Goal: Task Accomplishment & Management: Manage account settings

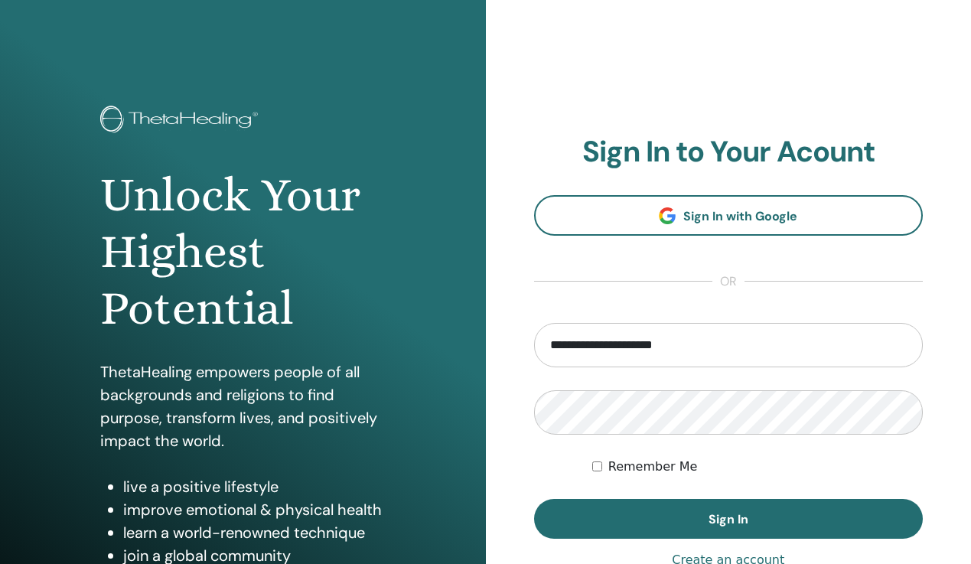
scroll to position [81, 0]
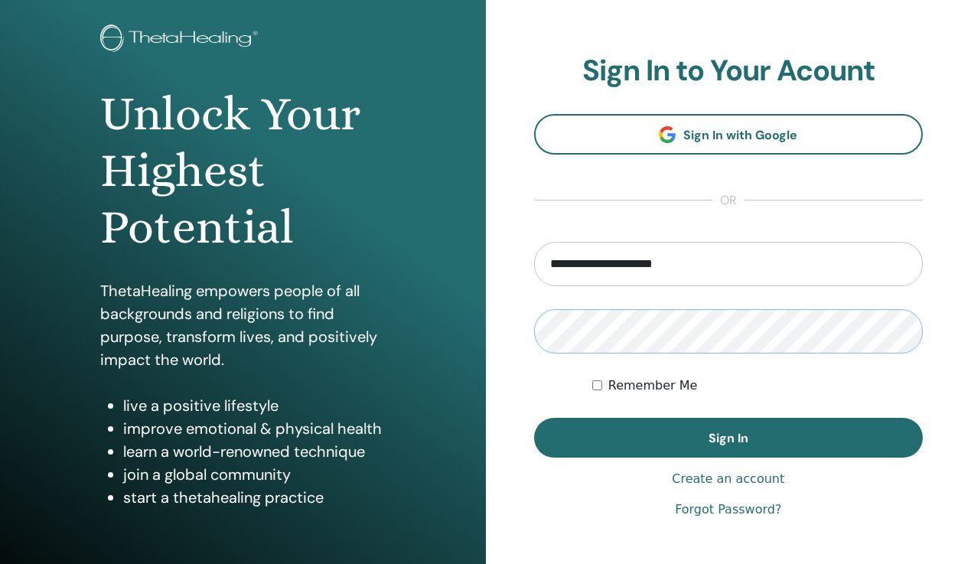
click at [534, 418] on button "Sign In" at bounding box center [728, 438] width 389 height 40
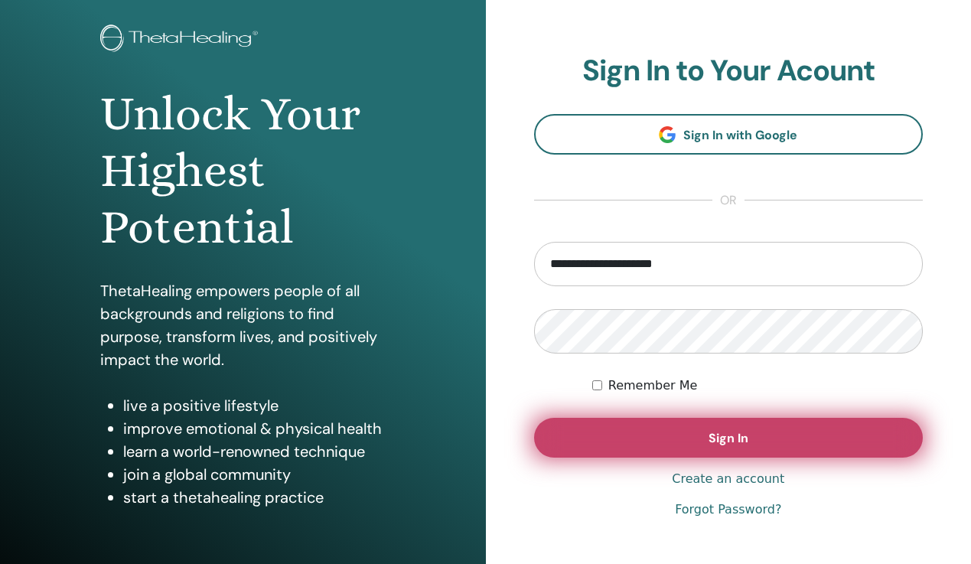
click at [714, 428] on button "Sign In" at bounding box center [728, 438] width 389 height 40
click at [677, 444] on button "Sign In" at bounding box center [728, 438] width 389 height 40
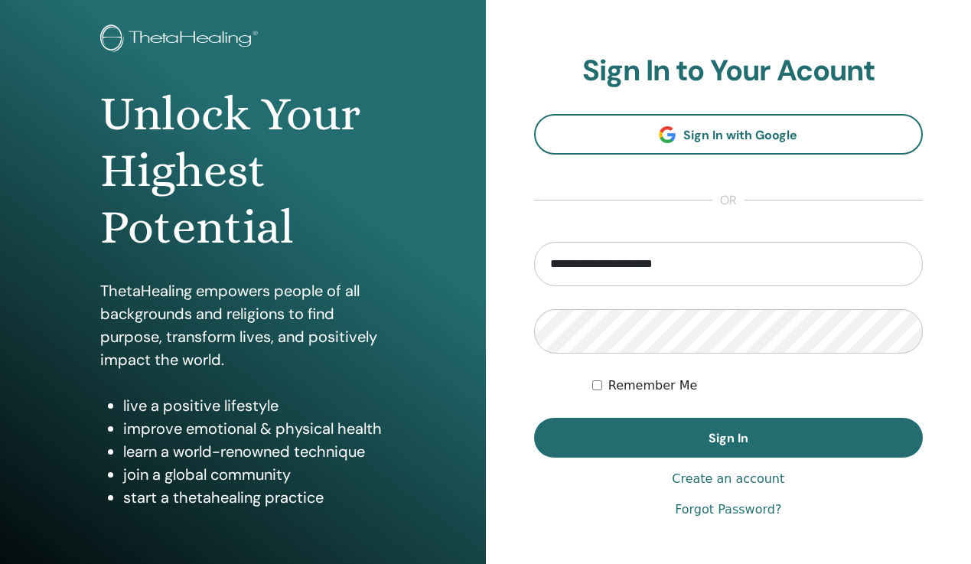
click at [215, 41] on img at bounding box center [181, 39] width 163 height 31
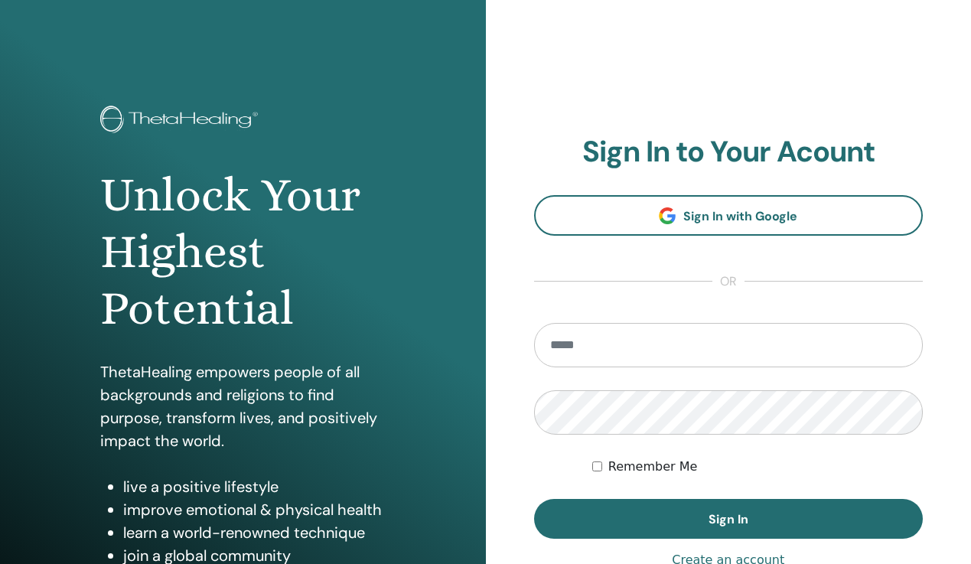
click at [560, 327] on input "email" at bounding box center [728, 345] width 389 height 44
type input "**********"
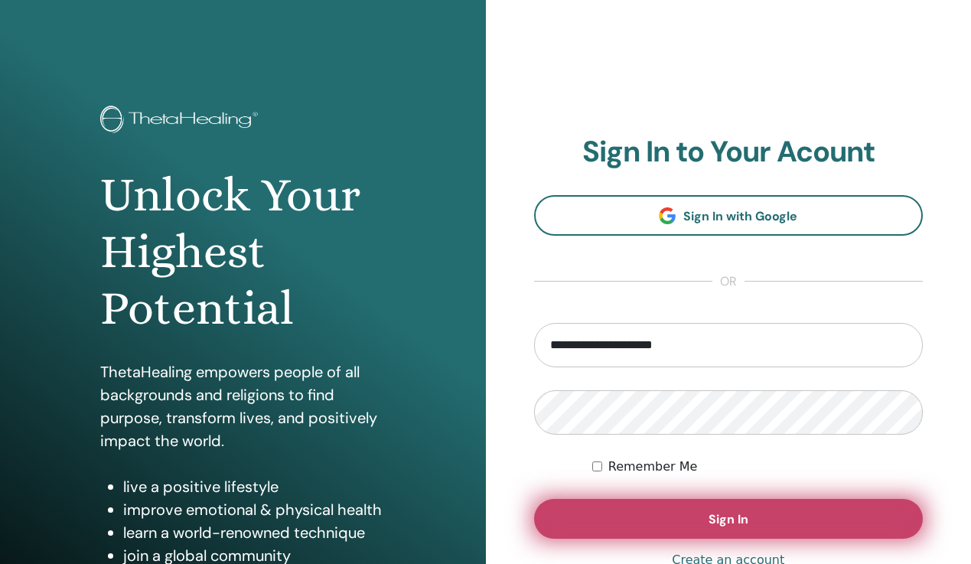
click at [735, 518] on span "Sign In" at bounding box center [729, 519] width 40 height 16
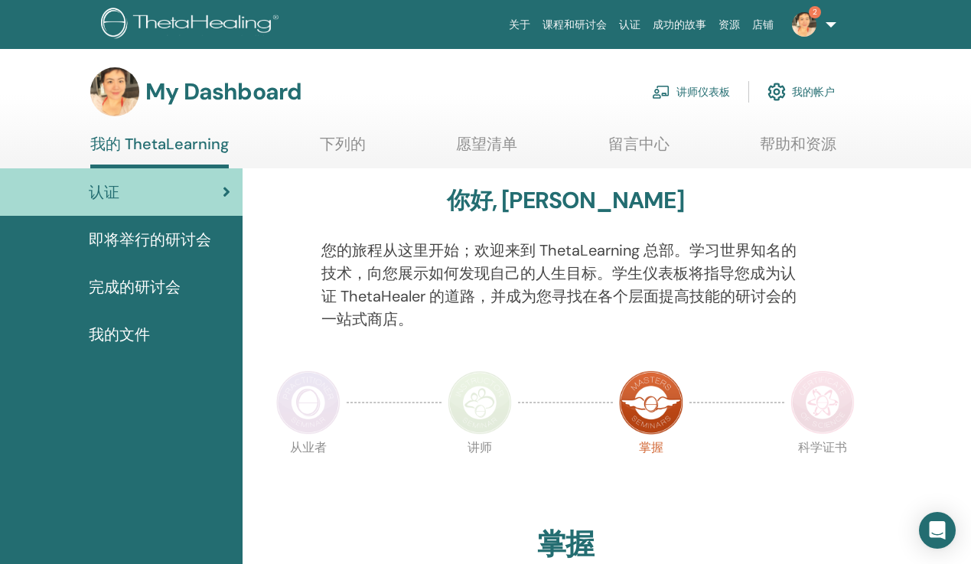
click at [685, 96] on link "讲师仪表板" at bounding box center [691, 92] width 78 height 34
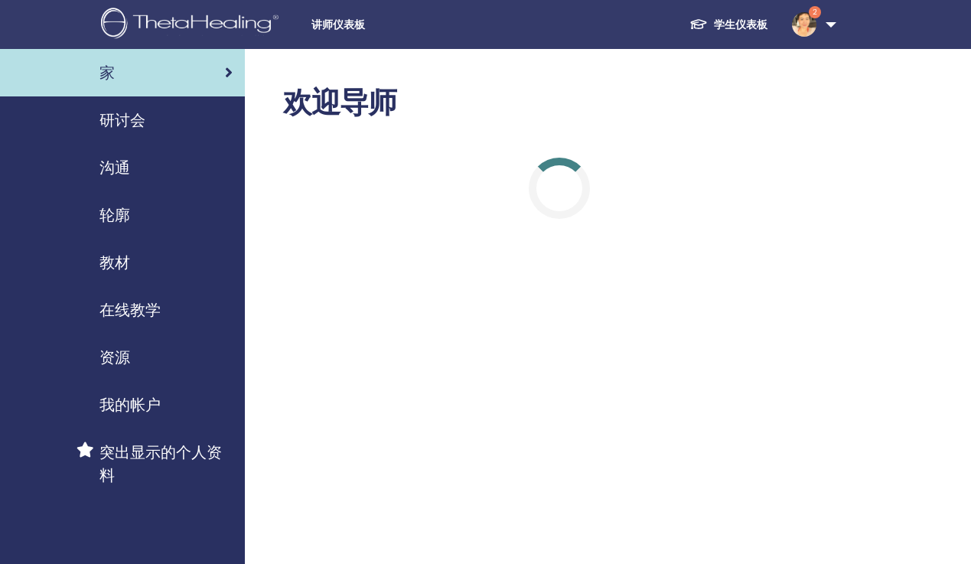
click at [806, 23] on img at bounding box center [804, 24] width 24 height 24
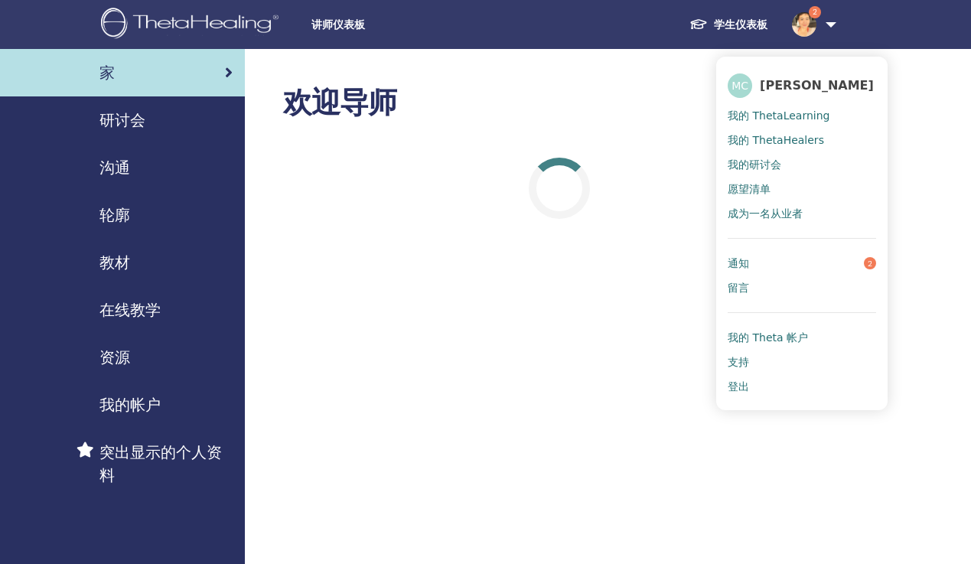
click at [834, 262] on link "通知 2" at bounding box center [802, 263] width 148 height 24
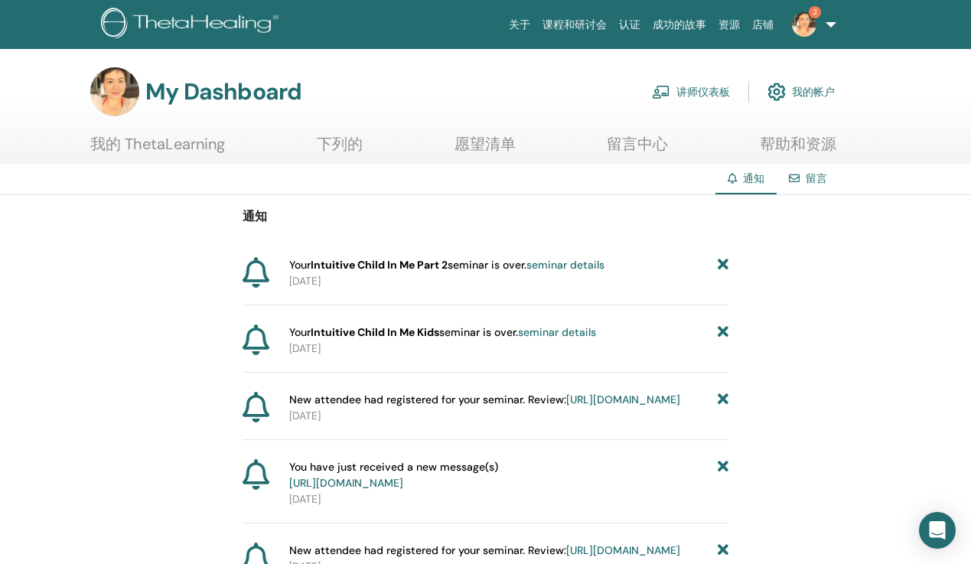
click at [688, 88] on link "讲师仪表板" at bounding box center [691, 92] width 78 height 34
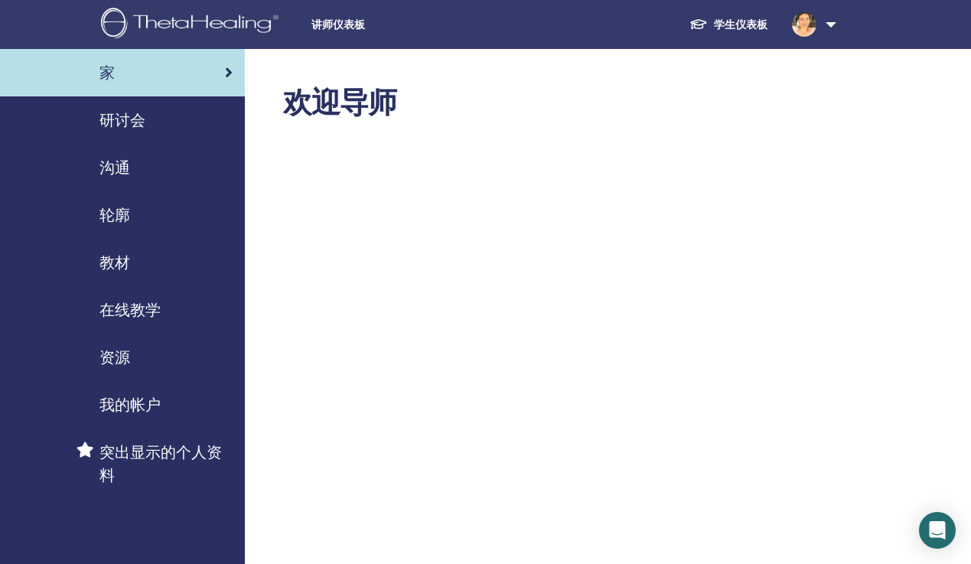
click at [129, 126] on span "研讨会" at bounding box center [122, 120] width 46 height 23
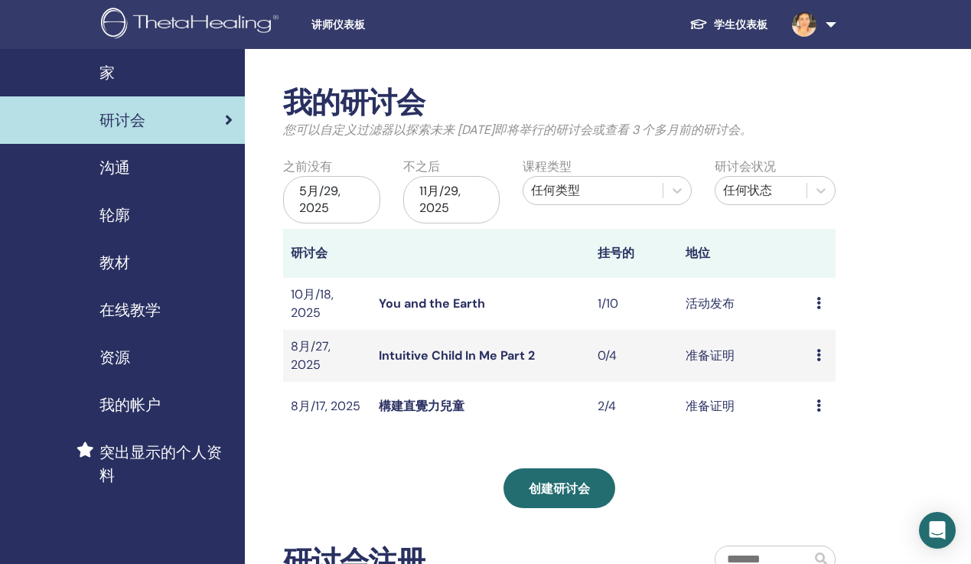
click at [819, 406] on icon at bounding box center [818, 405] width 5 height 12
click at [826, 461] on link "与会者" at bounding box center [818, 464] width 37 height 16
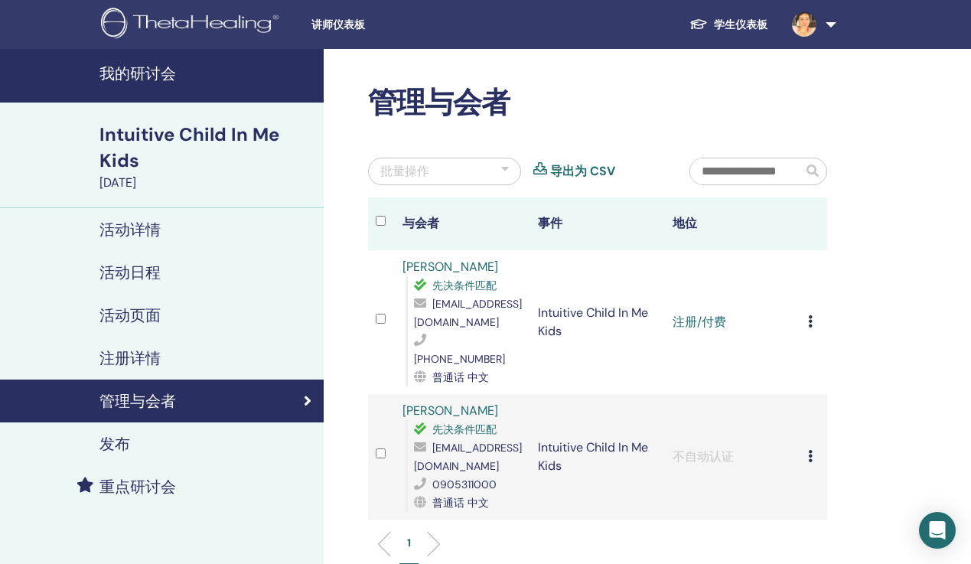
click at [809, 315] on icon at bounding box center [810, 321] width 5 height 12
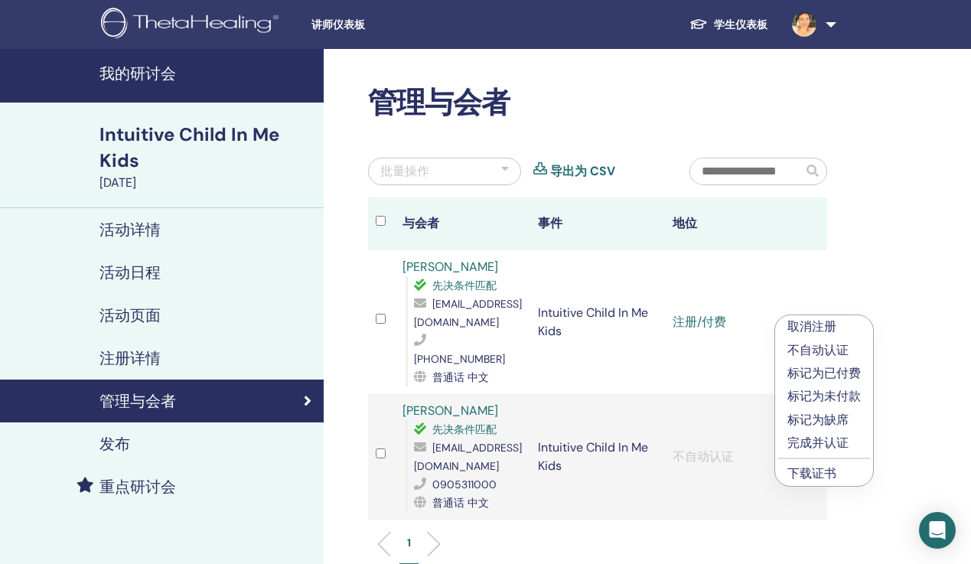
click at [829, 441] on p "完成并认证" at bounding box center [823, 443] width 73 height 18
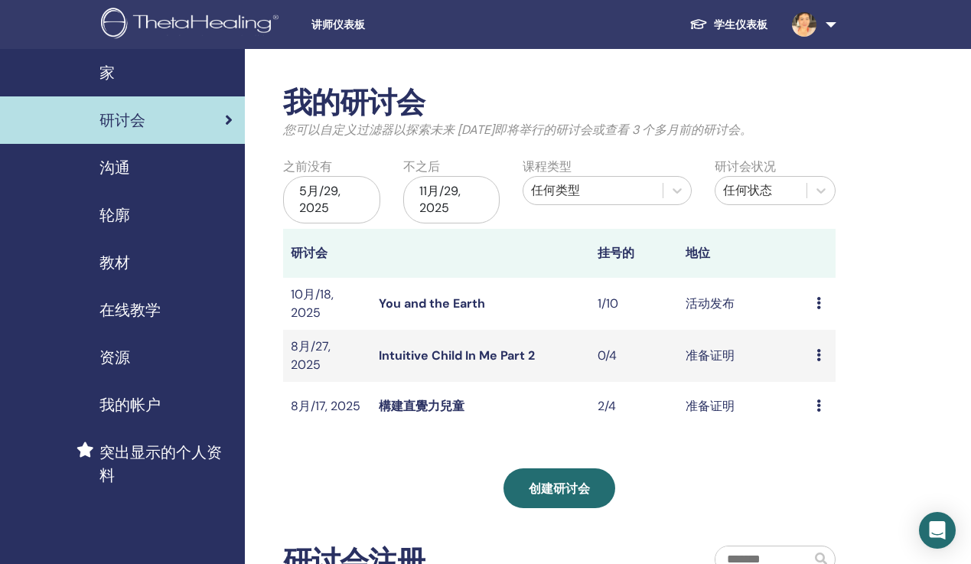
click at [820, 361] on div "预习 编辑 与会者 取消" at bounding box center [821, 356] width 11 height 18
click at [745, 482] on div "创建研讨会" at bounding box center [559, 488] width 552 height 40
click at [819, 303] on icon at bounding box center [818, 303] width 5 height 12
click at [813, 367] on link "与会者" at bounding box center [818, 361] width 37 height 16
